Goal: Information Seeking & Learning: Learn about a topic

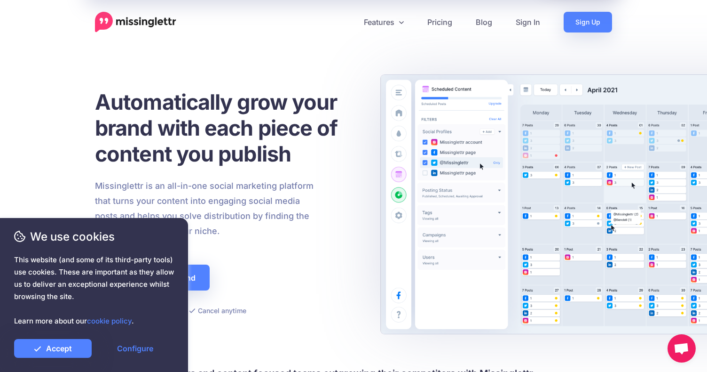
click at [334, 174] on div "Automatically grow your brand with each piece of content you publish Missinglet…" at bounding box center [228, 202] width 266 height 227
click at [444, 22] on link "Pricing" at bounding box center [440, 22] width 48 height 21
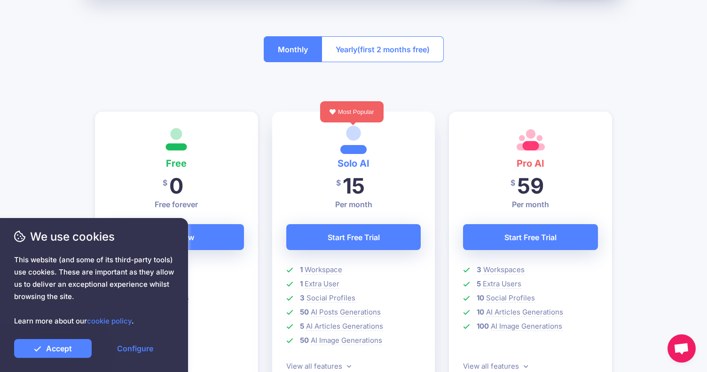
scroll to position [346, 0]
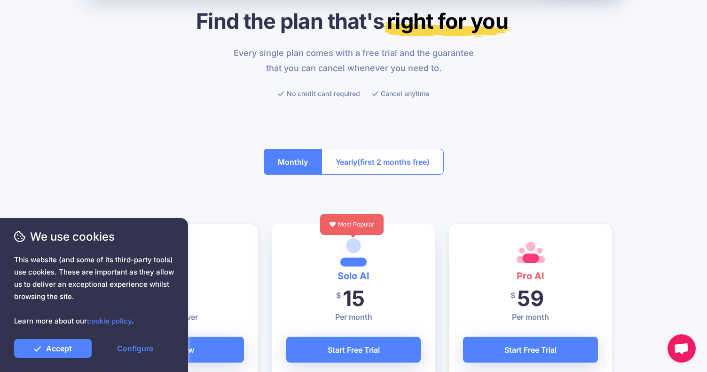
scroll to position [0, 0]
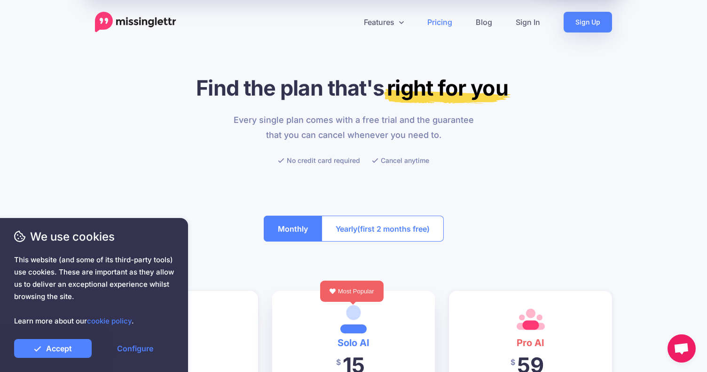
click at [138, 20] on img at bounding box center [135, 22] width 81 height 21
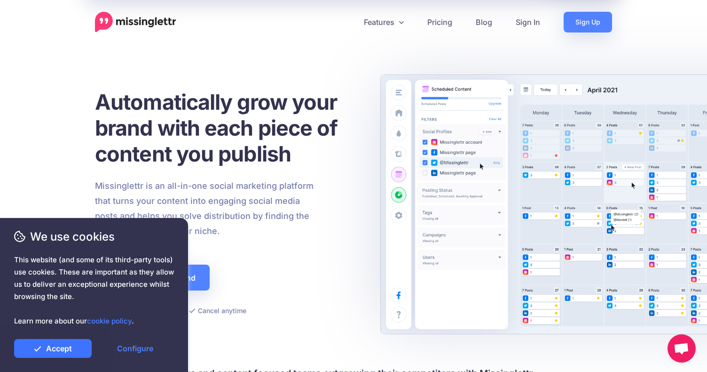
click at [50, 353] on link "Accept" at bounding box center [53, 348] width 78 height 19
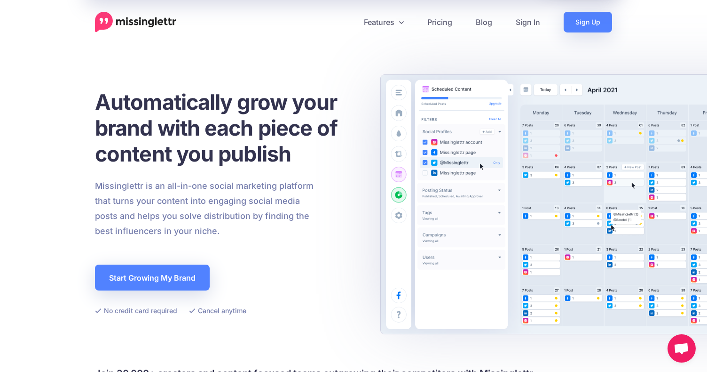
click at [352, 276] on div "Automatically grow your brand with each piece of content you publish Missinglet…" at bounding box center [228, 202] width 266 height 227
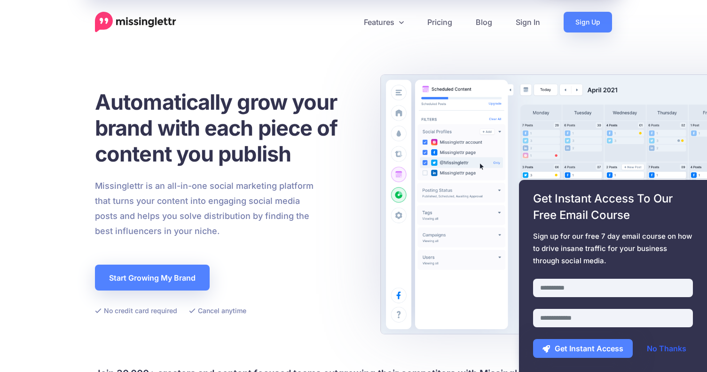
click at [666, 349] on link "No Thanks" at bounding box center [667, 348] width 58 height 19
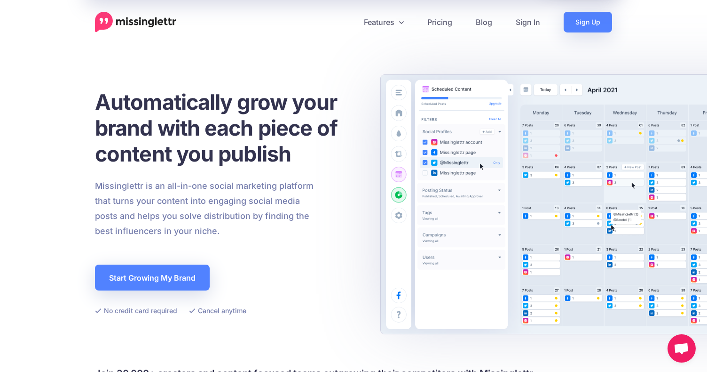
click at [324, 230] on div "Missinglettr is an all-in-one social marketing platform that turns your content…" at bounding box center [228, 208] width 280 height 60
click at [405, 23] on link "Features" at bounding box center [383, 22] width 63 height 21
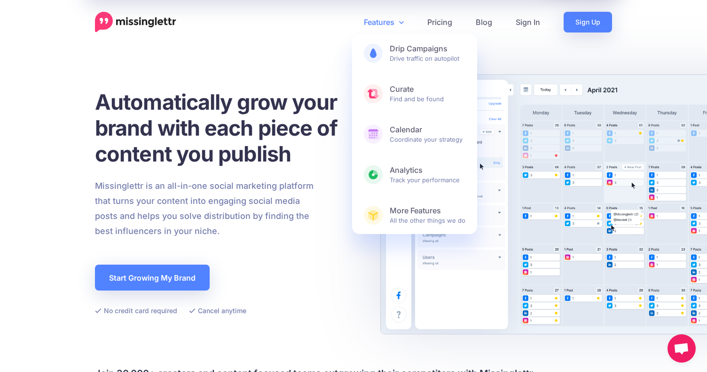
click at [405, 24] on link "Features" at bounding box center [383, 22] width 63 height 21
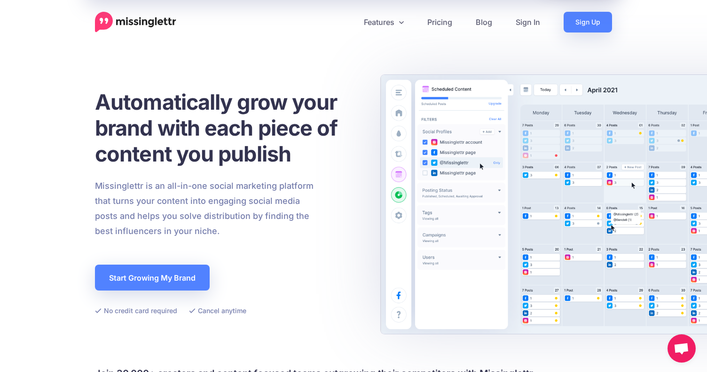
click at [204, 309] on li "Cancel anytime" at bounding box center [217, 310] width 57 height 12
click at [325, 132] on h1 "Automatically grow your brand with each piece of content you publish" at bounding box center [228, 128] width 266 height 78
